Goal: Browse casually

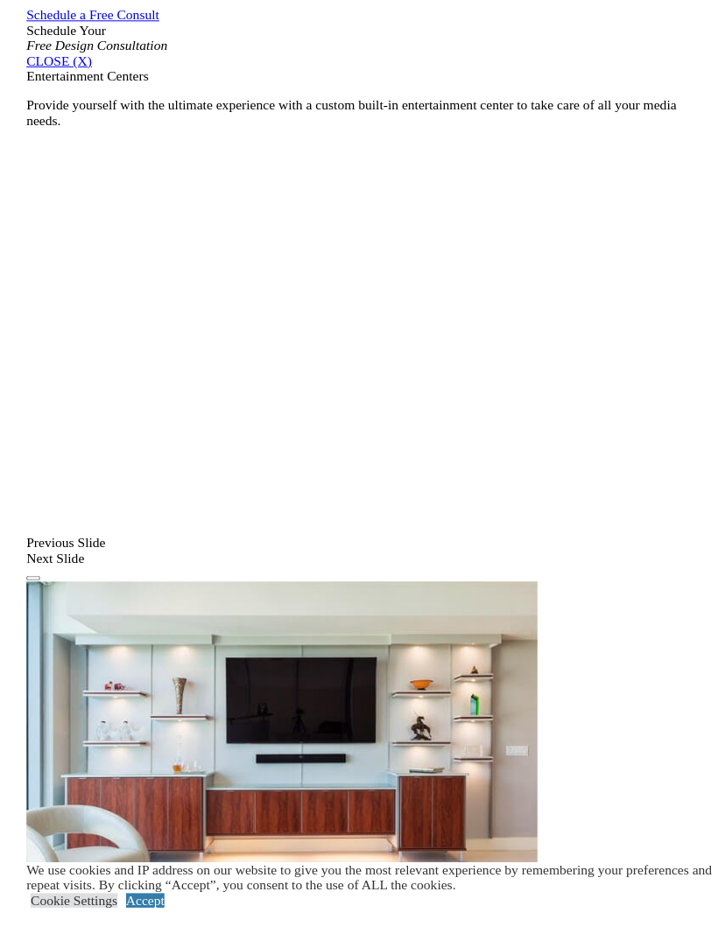
scroll to position [1267, 0]
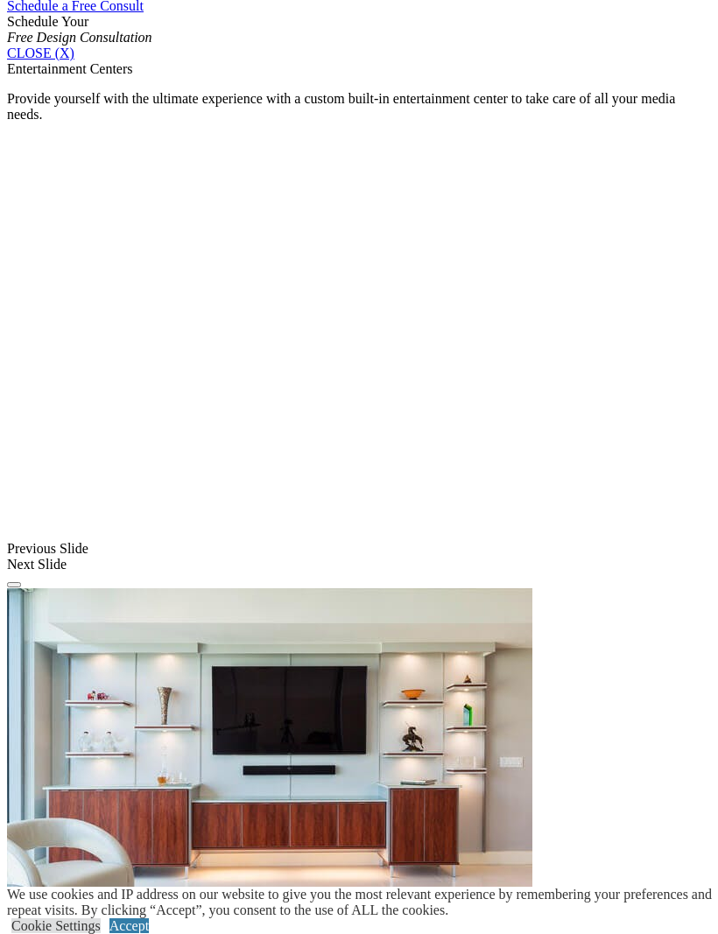
scroll to position [1188, 0]
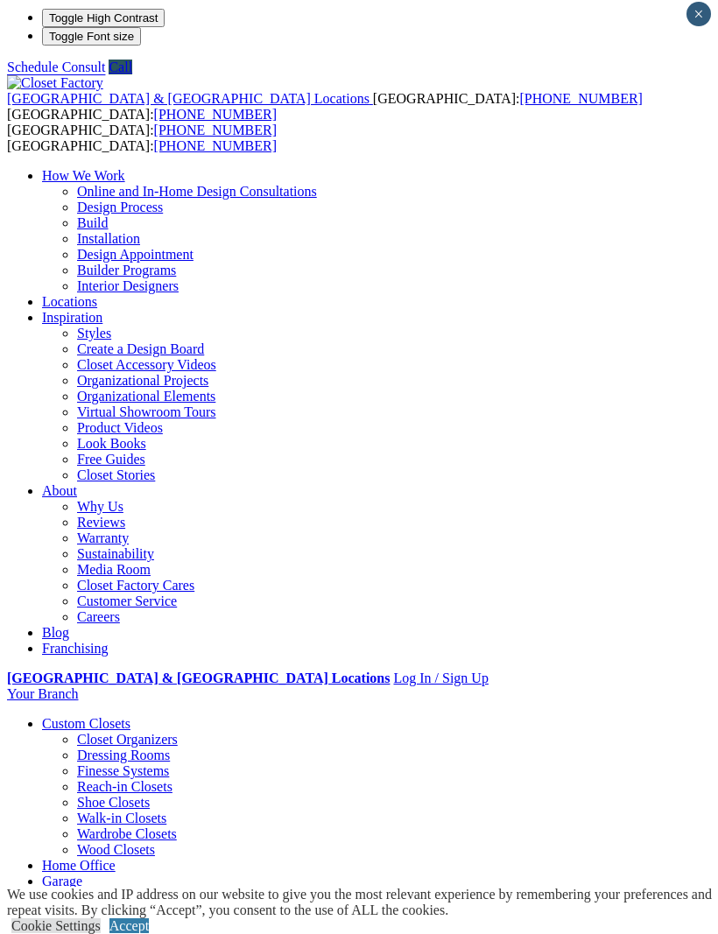
scroll to position [0, 0]
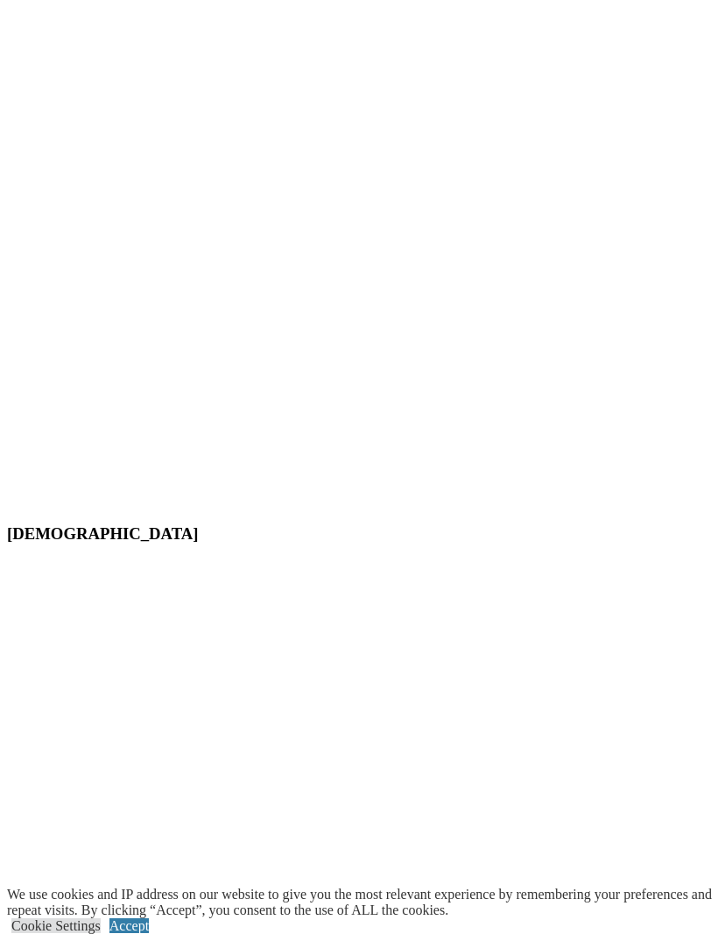
scroll to position [8061, 0]
